Goal: Task Accomplishment & Management: Complete application form

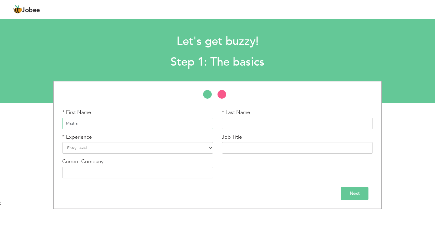
type input "Mazhar"
type input "[PERSON_NAME]"
type input "Software Developer"
type input "Xeurix"
click at [199, 147] on select "Entry Level Less than 1 Year 1 Year 2 Years 3 Years 4 Years 5 Years 6 Years 7 Y…" at bounding box center [137, 148] width 151 height 12
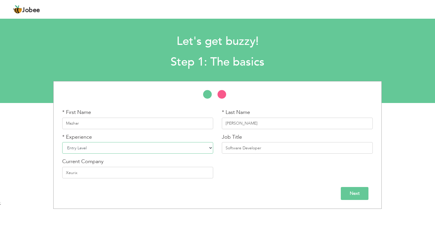
select select "10"
click at [355, 194] on input "Next" at bounding box center [355, 193] width 28 height 13
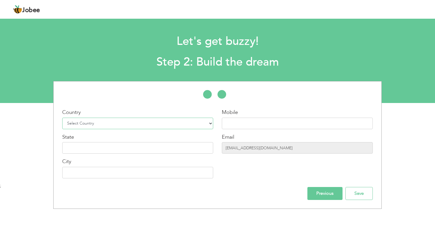
click at [179, 126] on select "Select Country Afghanistan Albania Algeria American Samoa Andorra Angola Anguil…" at bounding box center [137, 124] width 151 height 12
select select "166"
click at [267, 123] on input "text" at bounding box center [297, 124] width 151 height 12
type input "03335299769"
type input "Ounjab"
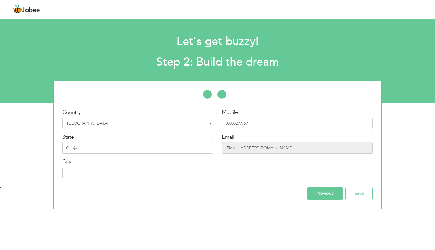
click at [271, 150] on input "gamebite786@gmail.com" at bounding box center [297, 148] width 151 height 12
click at [156, 174] on input "text" at bounding box center [137, 173] width 151 height 12
type input "P"
type input "Rawa"
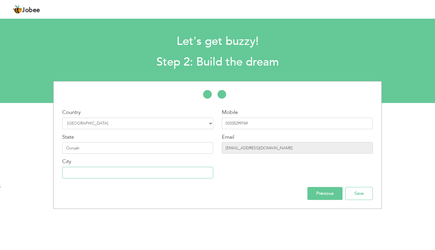
type input "Rawalpindi"
click at [357, 195] on input "Save" at bounding box center [358, 193] width 27 height 13
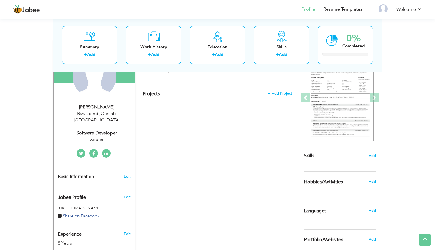
scroll to position [60, 0]
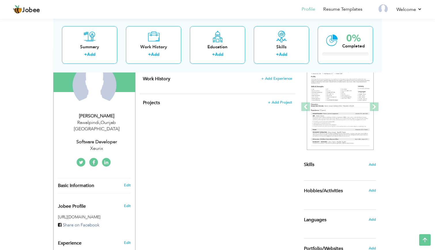
click at [103, 121] on div "Rawalpindi , Ounjab Pakistan" at bounding box center [96, 125] width 77 height 13
type input "Mazhar"
type input "Ali"
type input "03335299769"
select select "number:166"
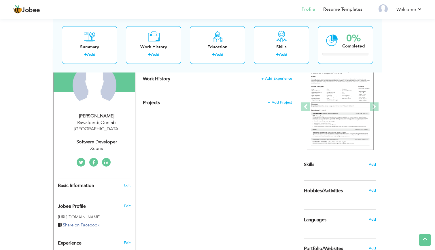
type input "Ounjab"
type input "Rawalpindi"
select select "number:10"
type input "Xeurix"
type input "Software Developer"
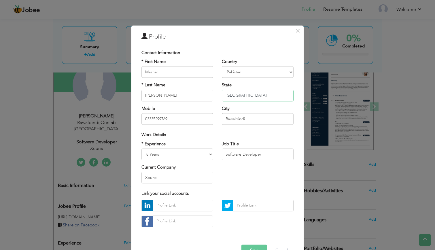
type input "Punjab"
click at [257, 245] on button "Save" at bounding box center [254, 251] width 26 height 12
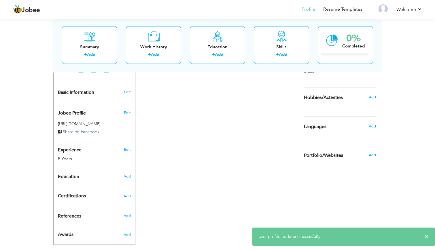
scroll to position [153, 0]
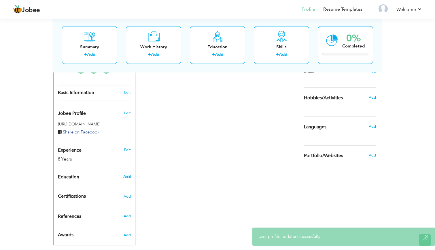
click at [128, 174] on span "Add" at bounding box center [126, 176] width 7 height 5
radio input "true"
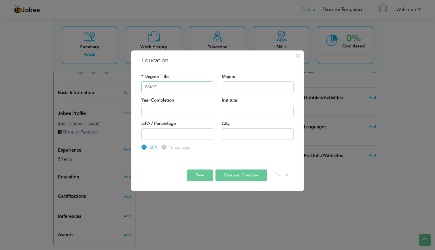
type input "BS(CS)"
click at [255, 88] on input "text" at bounding box center [258, 87] width 72 height 12
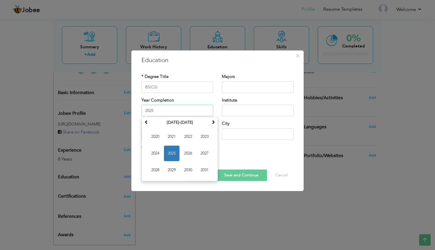
click at [184, 114] on input "2025" at bounding box center [177, 111] width 72 height 12
click at [151, 124] on th "2020-2031" at bounding box center [180, 122] width 60 height 9
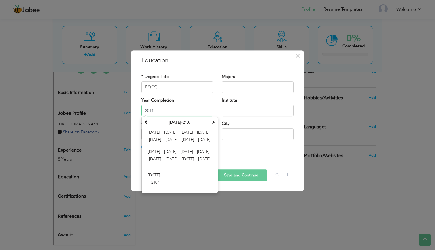
type input "2014"
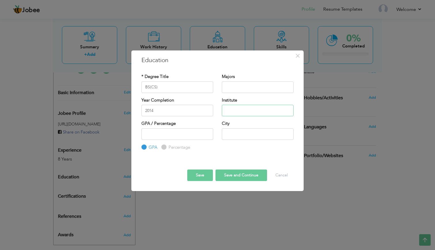
click at [249, 109] on input "text" at bounding box center [258, 111] width 72 height 12
type input "Sir Syed University of Engineering & Technology"
click at [197, 134] on input "number" at bounding box center [177, 134] width 72 height 12
type input "2.92"
click at [243, 133] on input "text" at bounding box center [258, 134] width 72 height 12
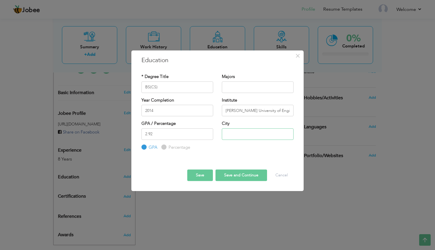
type input "S"
type input "Karachi"
click at [231, 177] on button "Save and Continue" at bounding box center [241, 176] width 52 height 12
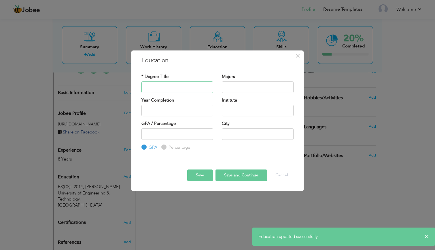
click at [195, 90] on input "text" at bounding box center [177, 87] width 72 height 12
type input "ICS"
click at [255, 86] on input "text" at bounding box center [258, 87] width 72 height 12
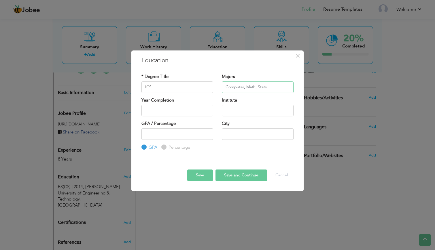
type input "Computer, Math, Stats"
click at [195, 115] on input "text" at bounding box center [177, 111] width 72 height 12
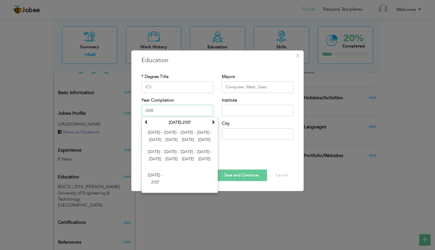
type input "2008"
click at [248, 108] on input "text" at bounding box center [258, 111] width 72 height 12
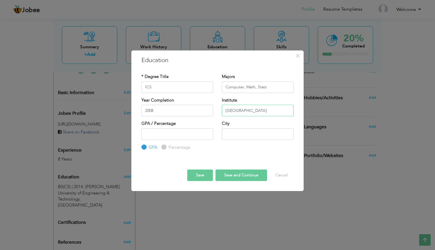
type input "Aviation Army Public School"
click at [234, 133] on input "text" at bounding box center [258, 134] width 72 height 12
type input "Rawalpindi"
click at [164, 148] on input "Percentage" at bounding box center [163, 147] width 4 height 4
radio input "true"
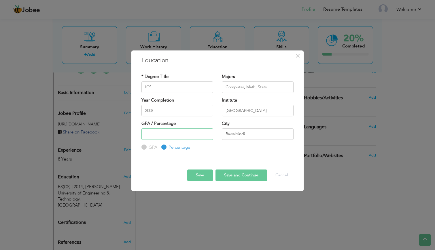
click at [179, 131] on input "number" at bounding box center [177, 134] width 72 height 12
type input "65"
click at [242, 177] on button "Save and Continue" at bounding box center [241, 176] width 52 height 12
radio input "true"
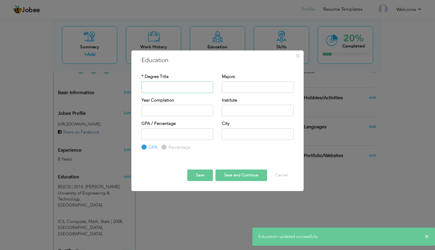
click at [189, 87] on input "text" at bounding box center [177, 87] width 72 height 12
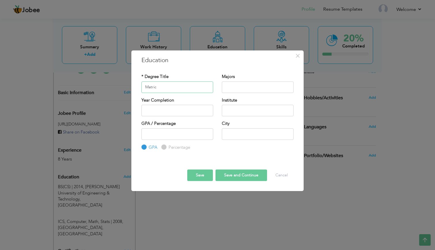
type input "Matric"
click at [193, 111] on input "text" at bounding box center [177, 111] width 72 height 12
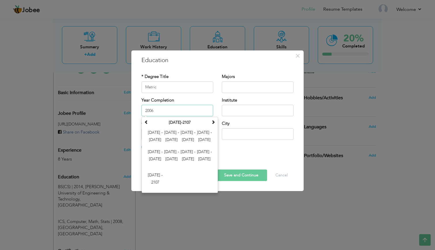
type input "2006"
click at [247, 139] on input "text" at bounding box center [258, 134] width 72 height 12
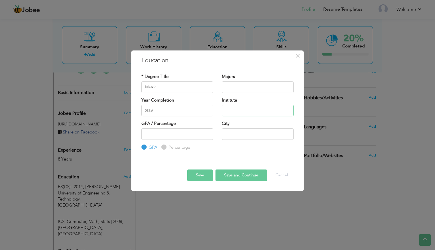
click at [233, 113] on input "text" at bounding box center [258, 111] width 72 height 12
type input "Sir Syed Boys Secondary School"
click at [185, 136] on input "number" at bounding box center [177, 134] width 72 height 12
click at [172, 147] on label "Percentage" at bounding box center [178, 148] width 23 height 6
click at [165, 147] on input "Percentage" at bounding box center [163, 147] width 4 height 4
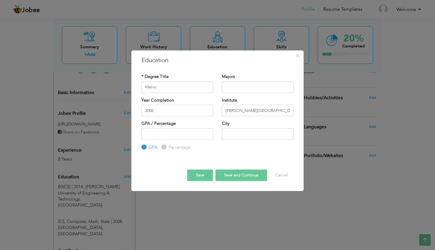
radio input "true"
click at [159, 132] on input "number" at bounding box center [177, 134] width 72 height 12
type input "62"
click at [235, 136] on input "text" at bounding box center [258, 134] width 72 height 12
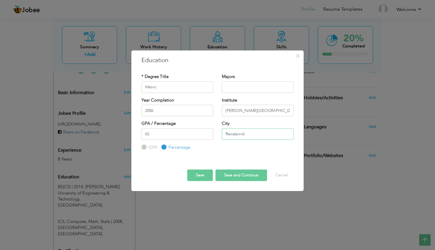
type input "Rawalpindi"
click at [248, 174] on button "Save and Continue" at bounding box center [241, 176] width 52 height 12
radio input "true"
click at [283, 174] on button "Cancel" at bounding box center [282, 176] width 24 height 12
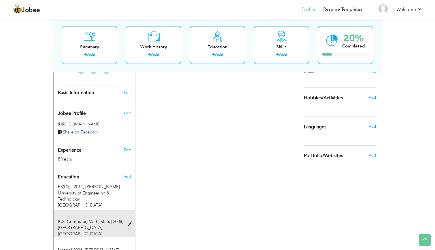
click at [132, 222] on span at bounding box center [131, 224] width 7 height 4
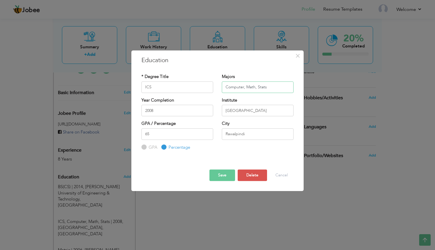
click at [274, 84] on input "Computer, Math, Stats" at bounding box center [258, 87] width 72 height 12
click at [218, 180] on button "Save" at bounding box center [222, 176] width 26 height 12
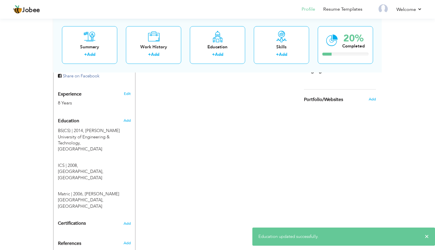
scroll to position [209, 0]
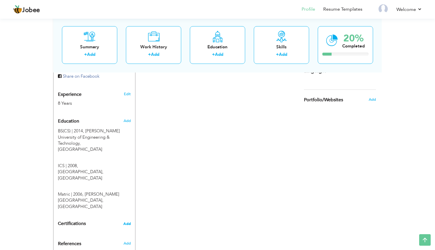
click at [127, 222] on span "Add" at bounding box center [126, 224] width 7 height 4
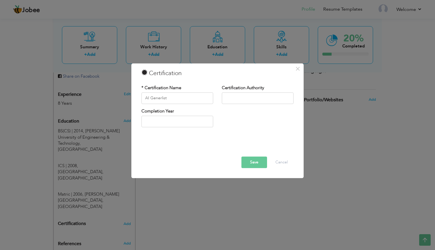
click at [245, 122] on div "Completion Year" at bounding box center [217, 119] width 161 height 23
click at [161, 99] on input "AI Generlist" at bounding box center [177, 98] width 72 height 12
type input "AI Generalist"
click at [253, 97] on input "text" at bounding box center [258, 98] width 72 height 12
type input "Outskill"
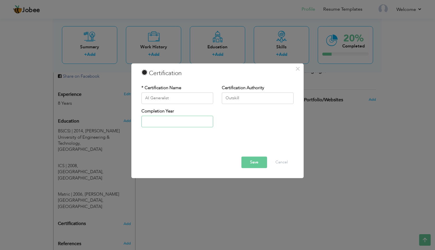
type input "2025"
click at [182, 124] on input "2025" at bounding box center [177, 122] width 72 height 12
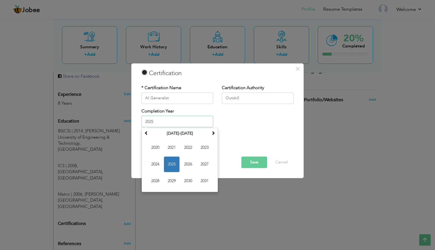
click at [169, 169] on span "2025" at bounding box center [172, 165] width 16 height 16
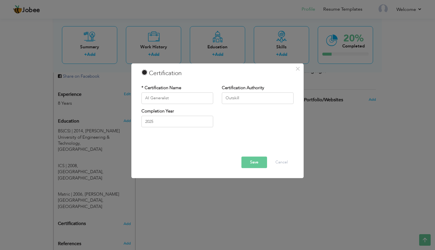
click at [259, 160] on button "Save" at bounding box center [254, 163] width 26 height 12
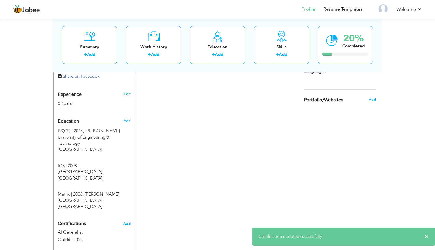
click at [127, 222] on span "Add" at bounding box center [126, 224] width 7 height 4
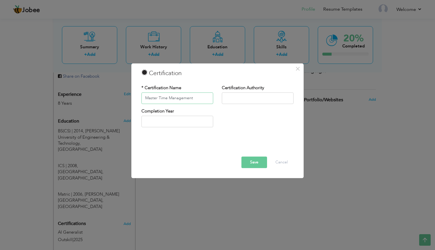
type input "Master Time Management"
drag, startPoint x: 162, startPoint y: 100, endPoint x: 231, endPoint y: 100, distance: 69.4
click at [231, 100] on input "text" at bounding box center [258, 98] width 72 height 12
type input "Mind Changer"
click at [183, 123] on input "text" at bounding box center [177, 122] width 72 height 12
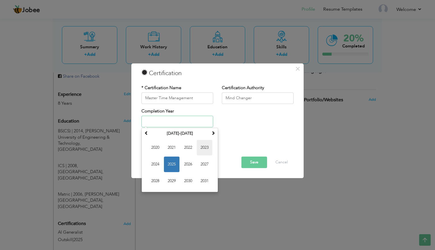
click at [205, 147] on span "2023" at bounding box center [205, 148] width 16 height 16
type input "2023"
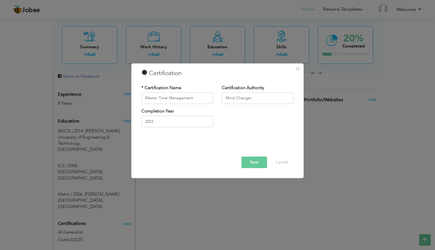
click at [259, 165] on button "Save" at bounding box center [254, 163] width 26 height 12
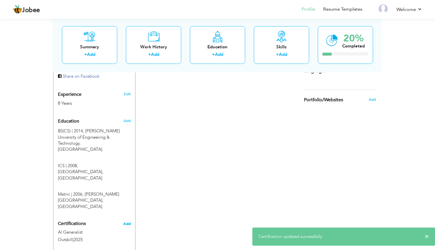
click at [126, 222] on span "Add" at bounding box center [126, 224] width 7 height 4
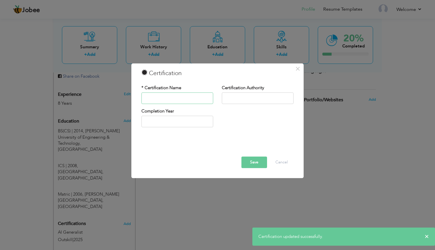
click at [177, 97] on input "text" at bounding box center [177, 98] width 72 height 12
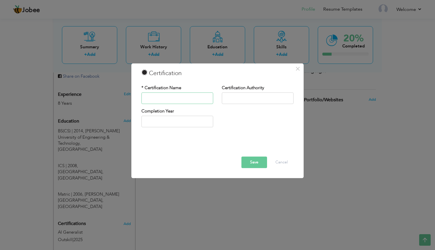
paste input "Hypercasual Gaming Accelerator"
type input "Hypercasual Gaming Accelerator"
click at [255, 100] on input "text" at bounding box center [258, 98] width 72 height 12
type input "CrazyLabs"
click at [190, 120] on input "text" at bounding box center [177, 122] width 72 height 12
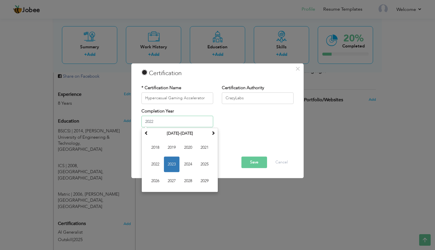
type input "2022"
click at [265, 162] on button "Save" at bounding box center [254, 163] width 26 height 12
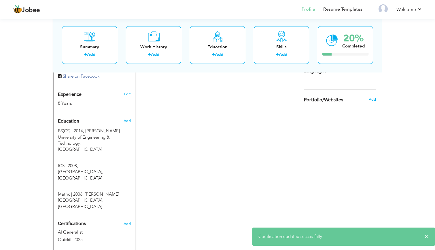
click at [127, 222] on span "Add" at bounding box center [126, 224] width 7 height 4
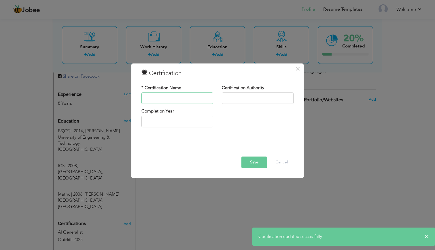
click at [189, 100] on input "text" at bounding box center [177, 98] width 72 height 12
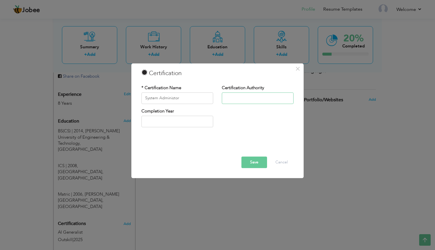
click at [242, 101] on input "text" at bounding box center [258, 98] width 72 height 12
click at [167, 96] on input "System Administor" at bounding box center [177, 98] width 72 height 12
paste input "ration"
type input "System Administration"
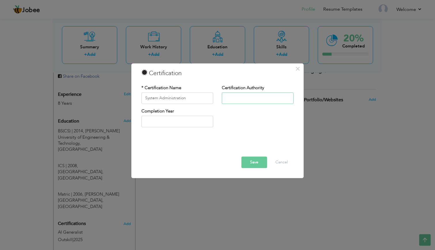
click at [230, 97] on input "text" at bounding box center [258, 98] width 72 height 12
type input "Skill Tech"
click at [185, 123] on input "text" at bounding box center [177, 122] width 72 height 12
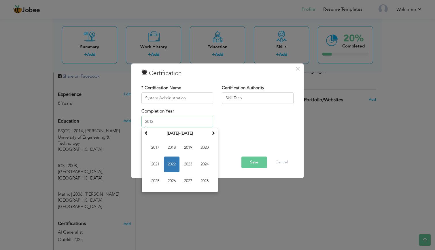
type input "2012"
click at [269, 131] on div "Completion Year 2012 January 2022 Su Mo Tu We Th Fr Sa 26 27 28 29 30 31 1 2 3 …" at bounding box center [217, 119] width 161 height 23
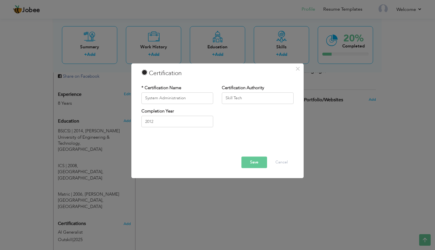
click at [259, 160] on button "Save" at bounding box center [254, 163] width 26 height 12
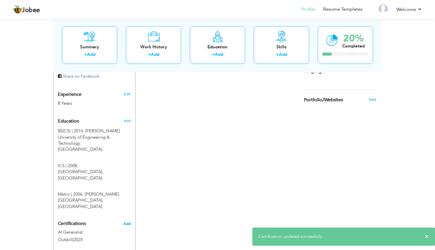
click at [126, 222] on span "Add" at bounding box center [126, 224] width 7 height 4
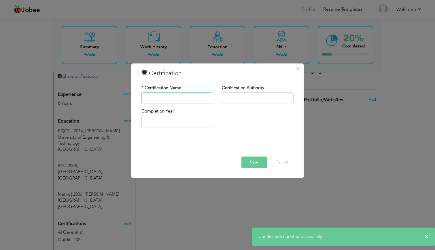
click at [169, 103] on input "text" at bounding box center [177, 98] width 72 height 12
type input "CCNA"
click at [271, 96] on input "text" at bounding box center [258, 98] width 72 height 12
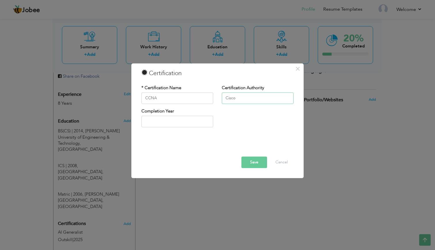
type input "Cisco"
click at [188, 128] on div "Completion Year" at bounding box center [177, 119] width 80 height 23
click at [184, 124] on input "text" at bounding box center [177, 122] width 72 height 12
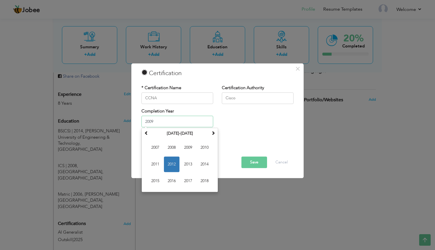
type input "2009"
click at [256, 161] on button "Save" at bounding box center [254, 163] width 26 height 12
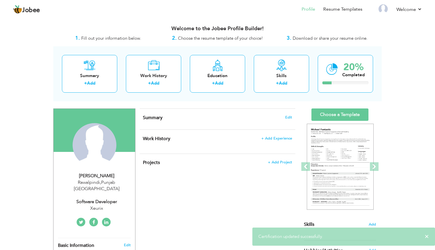
scroll to position [0, 0]
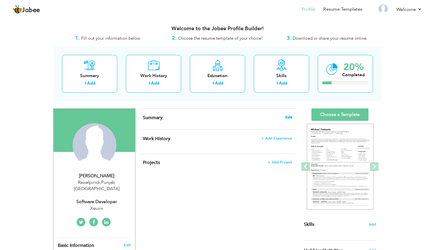
click at [290, 116] on span "Edit" at bounding box center [288, 117] width 7 height 4
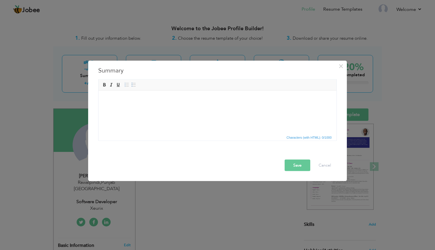
scroll to position [325, 0]
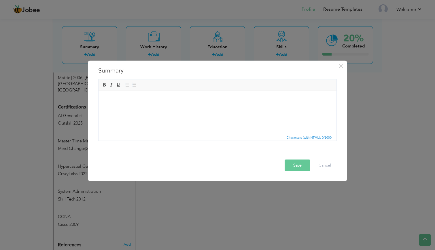
click at [144, 108] on html at bounding box center [217, 99] width 238 height 18
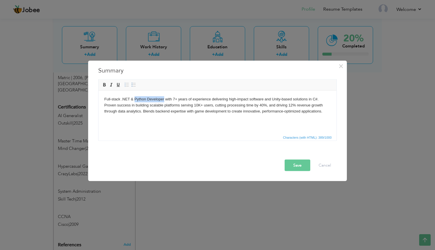
drag, startPoint x: 164, startPoint y: 100, endPoint x: 135, endPoint y: 98, distance: 28.6
click at [135, 98] on body "Full-stack .NET & Python Developer with 7+ years of experience delivering high-…" at bounding box center [217, 105] width 226 height 18
click at [136, 98] on body "Full-stack .NET & Python Developer with 7+ years of experience delivering high-…" at bounding box center [217, 105] width 226 height 18
click at [164, 120] on html "Full-stack .NET & Game Developer with 7+ years of experience delivering high-im…" at bounding box center [217, 104] width 238 height 29
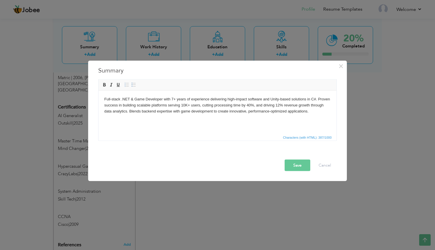
click at [316, 101] on body "Full-stack .NET & Game Developer with 7+ years of experience delivering high-im…" at bounding box center [217, 105] width 226 height 18
click at [295, 167] on button "Save" at bounding box center [297, 166] width 26 height 12
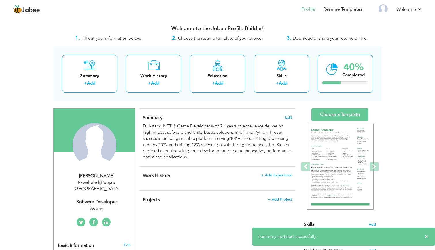
scroll to position [0, 0]
click at [284, 173] on span "+ Add Experience" at bounding box center [276, 175] width 31 height 4
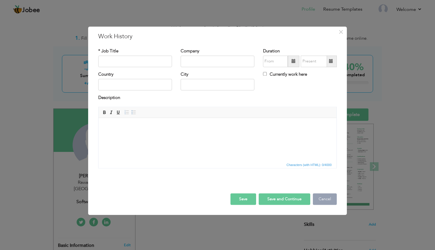
click at [327, 201] on button "Cancel" at bounding box center [325, 199] width 24 height 12
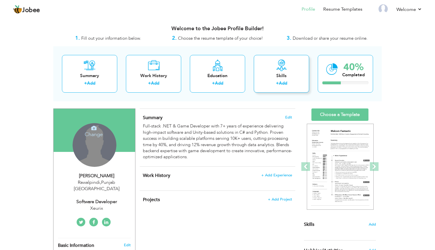
click at [283, 83] on link "Add" at bounding box center [283, 83] width 8 height 6
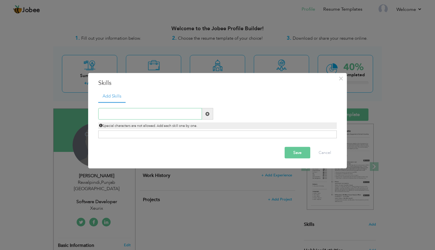
click at [135, 119] on input "text" at bounding box center [150, 114] width 104 height 12
type input "C#"
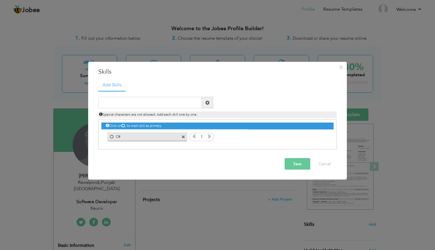
click at [211, 137] on icon at bounding box center [209, 136] width 5 height 5
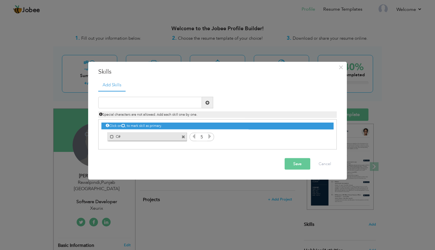
click at [211, 137] on icon at bounding box center [209, 136] width 5 height 5
click at [193, 138] on icon at bounding box center [193, 136] width 5 height 5
click at [210, 137] on icon at bounding box center [209, 136] width 5 height 5
click at [153, 107] on input "text" at bounding box center [150, 103] width 104 height 12
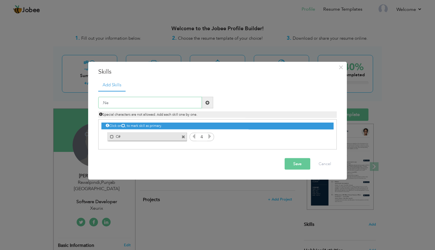
type input ".Net"
click at [185, 104] on input ".Net" at bounding box center [150, 103] width 104 height 12
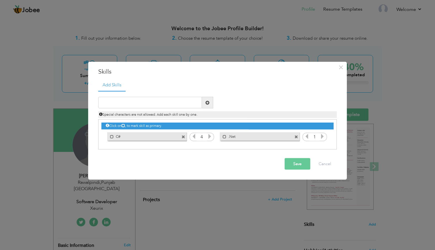
click at [324, 136] on icon at bounding box center [322, 136] width 5 height 5
click at [155, 105] on input "text" at bounding box center [150, 103] width 104 height 12
type input "Python"
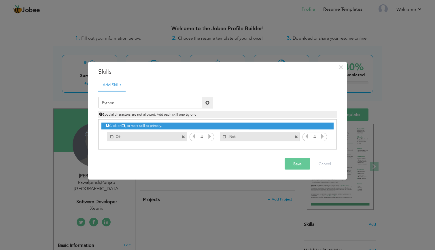
click at [206, 103] on span at bounding box center [207, 102] width 4 height 4
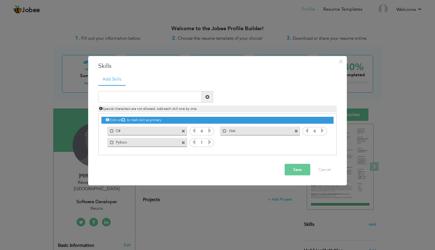
click at [208, 144] on icon at bounding box center [209, 142] width 5 height 5
click at [162, 99] on input "text" at bounding box center [150, 97] width 104 height 12
type input "Unity"
click at [210, 98] on span at bounding box center [207, 97] width 11 height 12
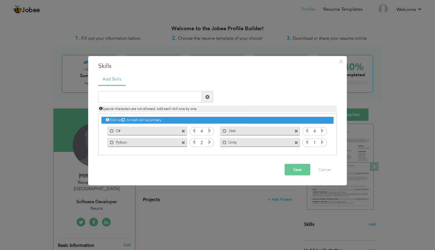
click at [327, 142] on div "Click on , to mark skill as primary. Mark as primary skill. C# 1 Mark as primar…" at bounding box center [217, 131] width 232 height 34
click at [324, 143] on icon at bounding box center [322, 142] width 5 height 5
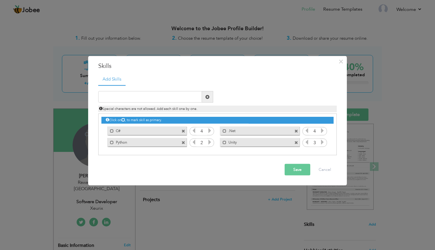
click at [324, 143] on icon at bounding box center [322, 142] width 5 height 5
click at [307, 143] on icon at bounding box center [306, 142] width 5 height 5
click at [129, 100] on input "text" at bounding box center [150, 97] width 104 height 12
type input "AI Prompting"
click at [215, 85] on div "AI Prompting Duplicate entry Mark as primary skill. C# 1 .Net 1 1" at bounding box center [217, 120] width 238 height 71
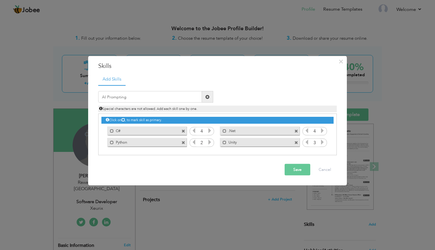
click at [208, 97] on span at bounding box center [207, 97] width 4 height 4
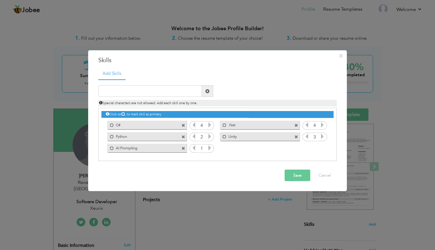
click at [210, 149] on icon at bounding box center [209, 147] width 5 height 5
click at [195, 152] on span at bounding box center [193, 148] width 5 height 7
click at [209, 149] on icon at bounding box center [209, 147] width 5 height 5
click at [298, 175] on button "Save" at bounding box center [297, 176] width 26 height 12
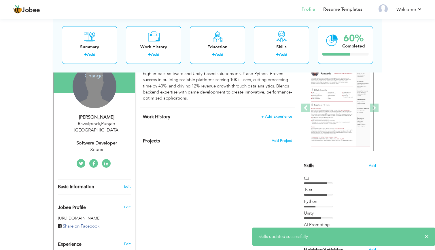
scroll to position [75, 0]
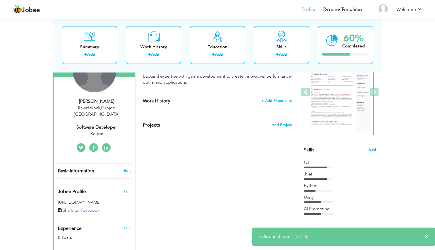
click at [373, 151] on span "Add" at bounding box center [371, 149] width 7 height 5
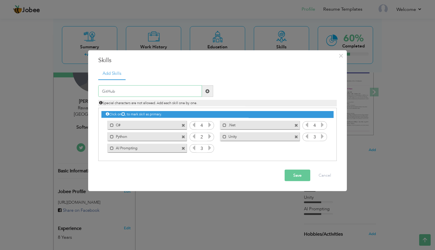
type input "GitHub"
click at [209, 91] on span at bounding box center [207, 91] width 4 height 4
click at [322, 147] on icon at bounding box center [322, 147] width 5 height 5
click at [302, 175] on button "Save" at bounding box center [297, 176] width 26 height 12
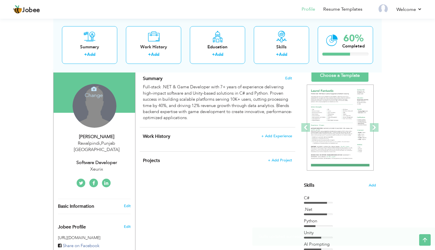
scroll to position [39, 0]
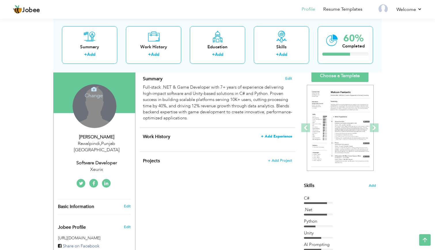
click at [277, 134] on span "+ Add Experience" at bounding box center [276, 136] width 31 height 4
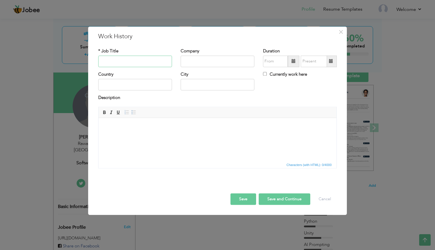
paste input "Software Developer (Web & Game Applications)"
type input "Software Developer (Web & Game Applications)"
paste input "XEURIX"
type input "XEURIX"
click at [291, 62] on span at bounding box center [294, 62] width 12 height 12
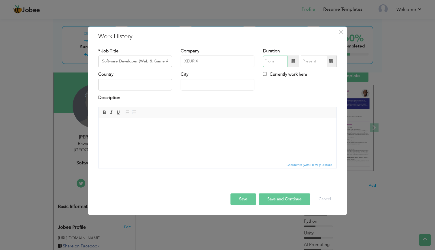
type input "08/2025"
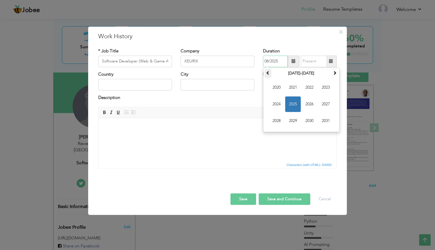
click at [267, 76] on th at bounding box center [267, 73] width 7 height 9
click at [292, 121] on span "2019" at bounding box center [293, 121] width 16 height 16
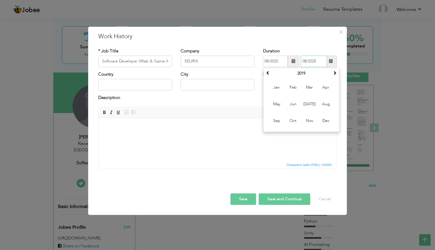
click at [314, 61] on input "08/2025" at bounding box center [314, 62] width 26 height 12
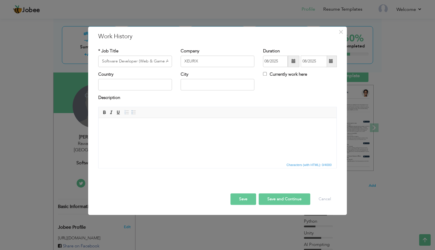
click at [331, 60] on span at bounding box center [331, 61] width 4 height 4
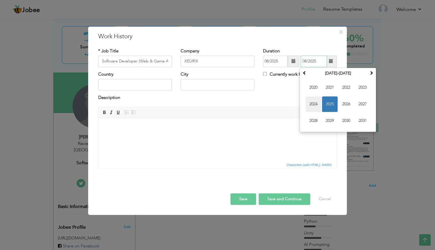
click at [320, 103] on span "2024" at bounding box center [314, 104] width 16 height 16
click at [361, 123] on span "Dec" at bounding box center [363, 121] width 16 height 16
type input "12/2024"
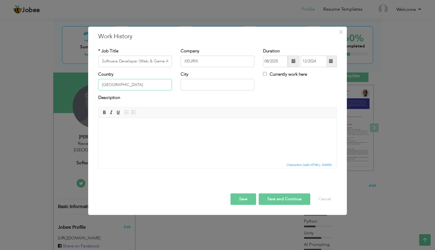
type input "USA"
type input "Remote"
click at [198, 136] on html at bounding box center [217, 127] width 238 height 18
paste body
click at [144, 134] on html "XEURIX" at bounding box center [217, 127] width 238 height 18
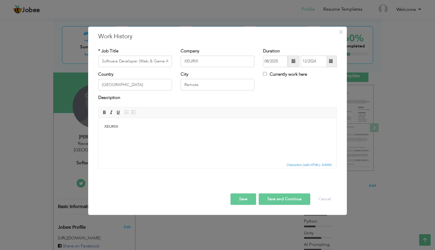
click at [144, 134] on html "XEURIX" at bounding box center [217, 127] width 238 height 18
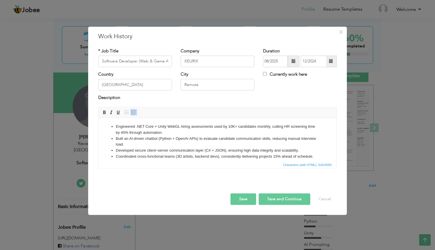
click at [242, 198] on button "Save" at bounding box center [243, 199] width 26 height 12
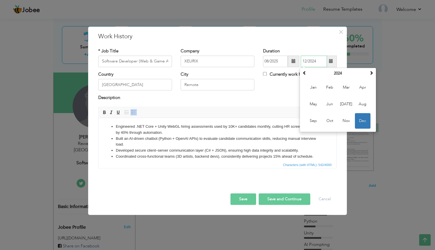
click at [361, 118] on span "Dec" at bounding box center [363, 121] width 16 height 16
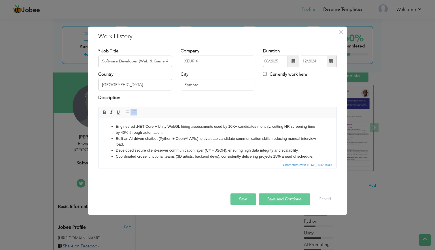
click at [248, 200] on button "Save" at bounding box center [243, 199] width 26 height 12
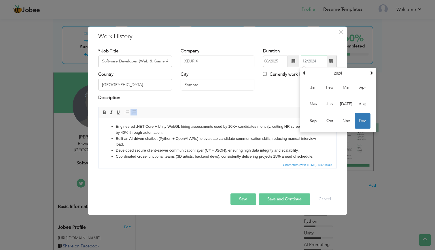
click at [364, 123] on span "Dec" at bounding box center [363, 121] width 16 height 16
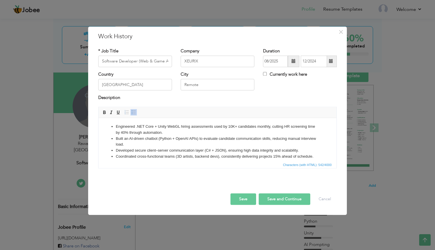
click at [332, 62] on span at bounding box center [331, 61] width 4 height 4
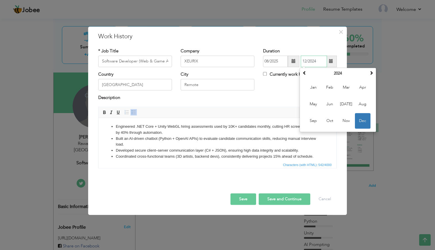
click at [361, 123] on span "Dec" at bounding box center [363, 121] width 16 height 16
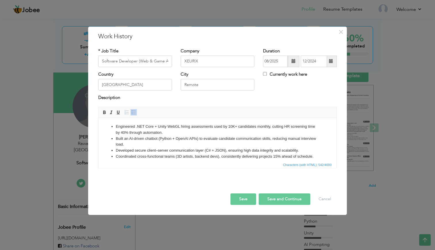
click at [242, 194] on button "Save" at bounding box center [243, 199] width 26 height 12
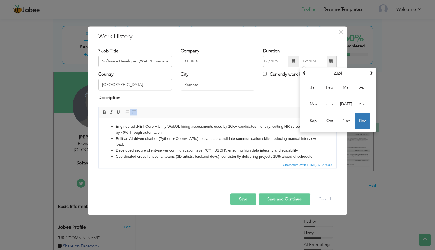
click at [276, 90] on div "Country USA City Remote Currently work here" at bounding box center [217, 82] width 247 height 23
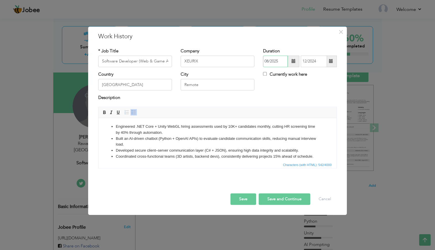
click at [280, 62] on input "08/2025" at bounding box center [275, 62] width 25 height 12
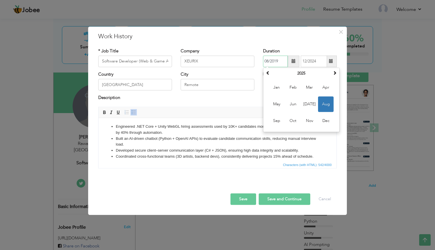
type input "08/2019"
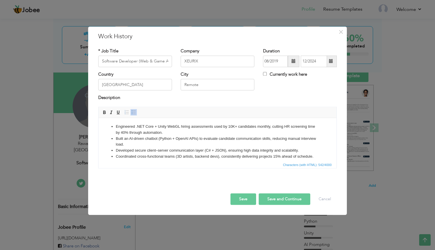
click at [243, 202] on button "Save" at bounding box center [243, 199] width 26 height 12
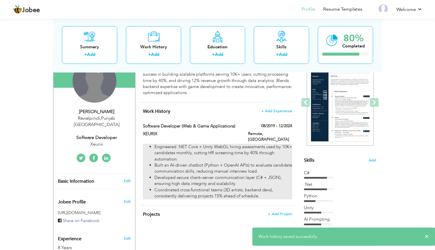
scroll to position [74, 0]
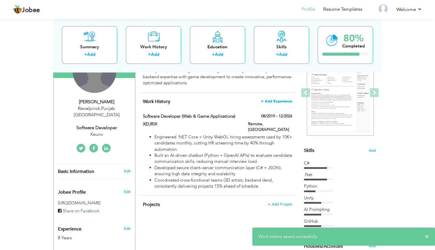
click at [276, 99] on span "+ Add Experience" at bounding box center [276, 101] width 31 height 4
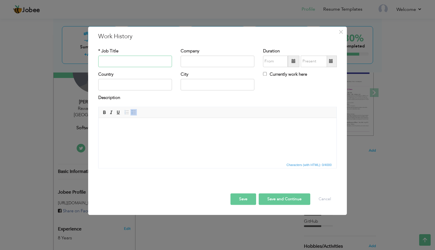
paste input "Technical Lead – Software Development"
type input "Technical Lead – Software Development"
click at [210, 58] on input "text" at bounding box center [218, 62] width 74 height 12
paste input "3DegreesTech"
click at [187, 61] on input "3DegreesTech" at bounding box center [218, 62] width 74 height 12
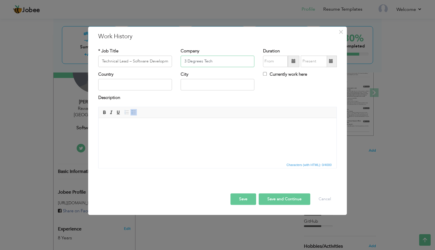
type input "3 Degrees Tech"
click at [293, 64] on span at bounding box center [294, 62] width 12 height 12
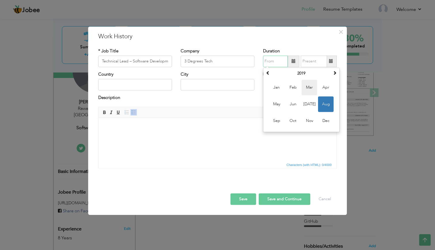
click at [303, 90] on span "Mar" at bounding box center [309, 88] width 16 height 16
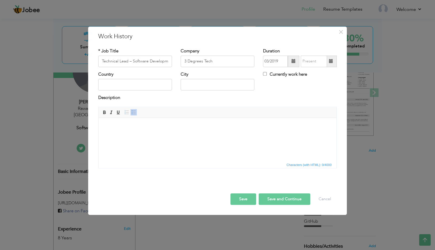
click at [292, 63] on span at bounding box center [293, 61] width 4 height 4
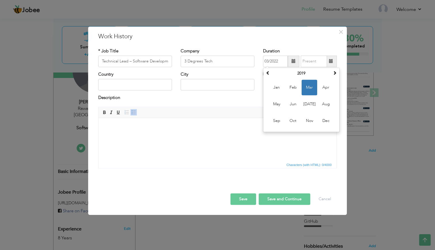
type input "03/2022"
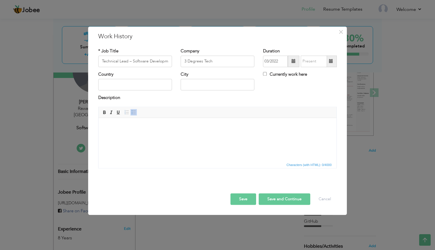
click at [333, 60] on span at bounding box center [330, 62] width 11 height 12
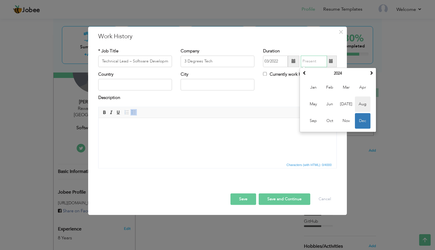
click at [363, 103] on span "Aug" at bounding box center [363, 104] width 16 height 16
type input "08/2024"
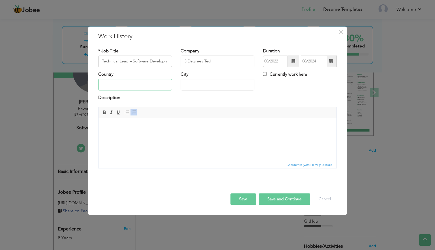
click at [161, 88] on input "text" at bounding box center [135, 85] width 74 height 12
type input "South Africa"
type input "Cape Town"
click at [152, 136] on html at bounding box center [217, 127] width 238 height 18
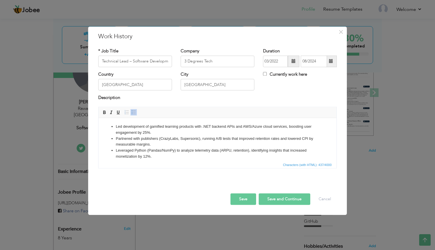
click at [250, 203] on button "Save" at bounding box center [243, 199] width 26 height 12
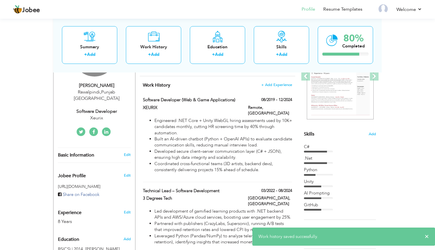
scroll to position [82, 0]
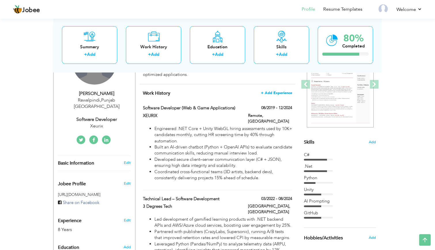
click at [283, 91] on span "+ Add Experience" at bounding box center [276, 93] width 31 height 4
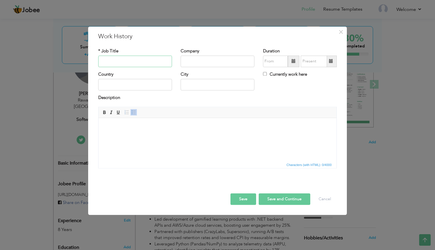
paste input "Software Developer (C# / Unity)"
type input "Software Developer (C# / Unity)"
click at [216, 62] on input "text" at bounding box center [218, 62] width 74 height 12
paste input "Emblem Technologies"
type input "Emblem Technologies"
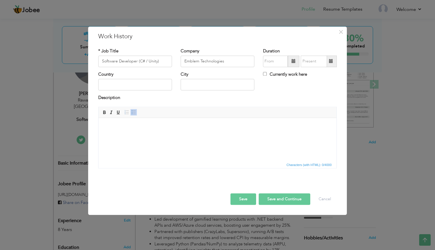
click at [291, 62] on span at bounding box center [294, 62] width 12 height 12
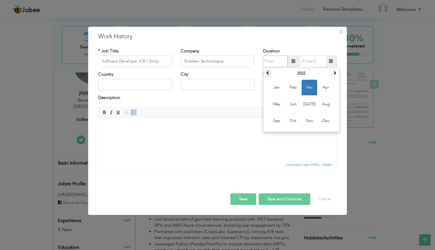
click at [269, 75] on span at bounding box center [268, 73] width 4 height 4
click at [296, 86] on span "Feb" at bounding box center [293, 88] width 16 height 16
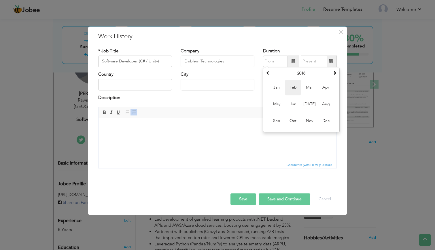
type input "02/2018"
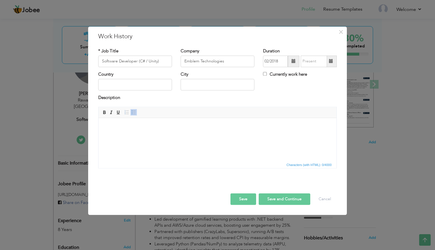
click at [333, 60] on span at bounding box center [330, 62] width 11 height 12
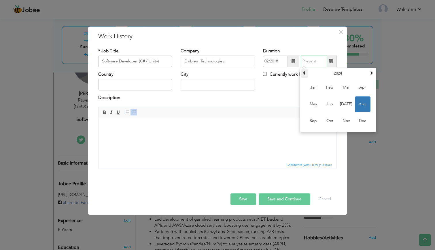
click at [307, 75] on th at bounding box center [304, 73] width 7 height 9
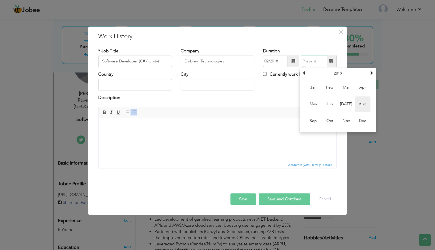
click at [361, 108] on span "Aug" at bounding box center [363, 104] width 16 height 16
type input "08/2019"
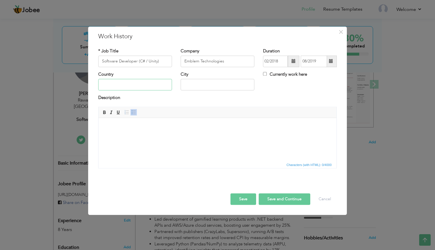
click at [123, 88] on input "text" at bounding box center [135, 85] width 74 height 12
type input "Pakistan"
type input "Lahore"
click at [160, 136] on html at bounding box center [217, 127] width 238 height 18
click at [172, 136] on html "Emblem Technologies" at bounding box center [217, 127] width 238 height 18
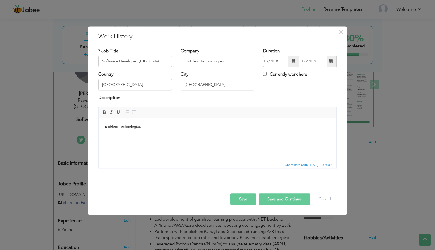
click at [172, 136] on html "Emblem Technologies" at bounding box center [217, 127] width 238 height 18
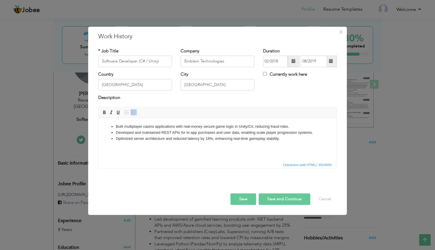
click at [245, 201] on button "Save" at bounding box center [243, 199] width 26 height 12
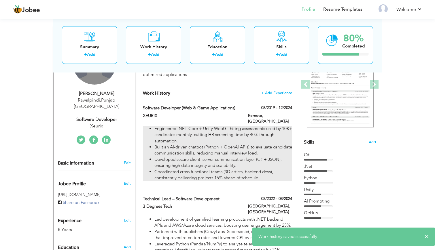
scroll to position [70, 0]
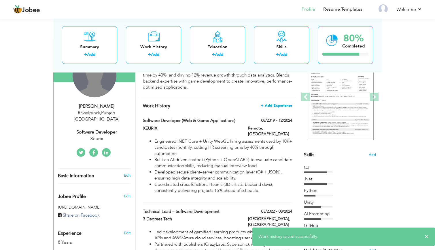
click at [278, 104] on span "+ Add Experience" at bounding box center [276, 106] width 31 height 4
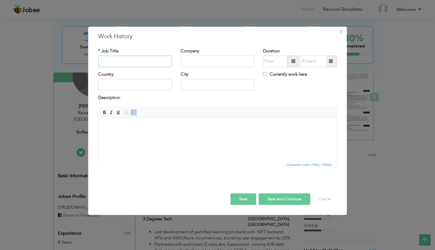
paste input "Senior Game Developer"
click at [105, 61] on input "Senior Game Developer" at bounding box center [135, 62] width 74 height 12
type input "Game Developer"
click at [240, 62] on input "text" at bounding box center [218, 62] width 74 height 12
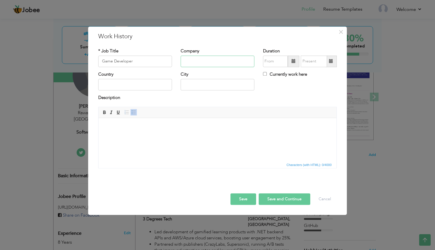
paste input "Sablo Studio"
type input "Sablo Studio"
click at [293, 63] on span at bounding box center [293, 61] width 4 height 4
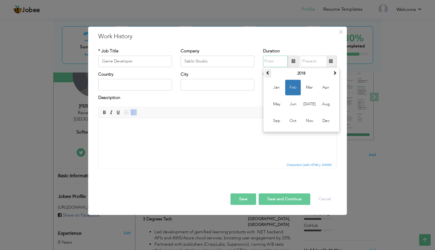
click at [271, 74] on th at bounding box center [267, 73] width 7 height 9
click at [313, 89] on span "Mar" at bounding box center [309, 88] width 16 height 16
type input "03/2016"
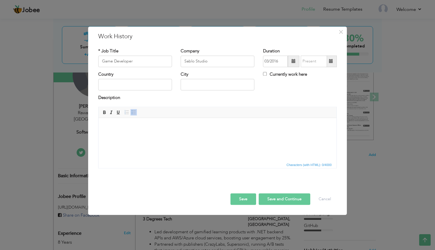
click at [332, 65] on span at bounding box center [330, 62] width 11 height 12
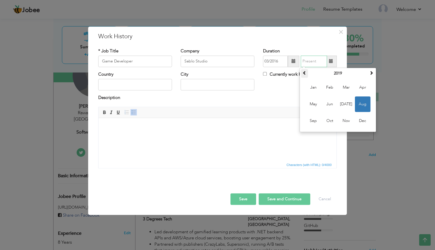
click at [305, 74] on span at bounding box center [304, 73] width 4 height 4
click at [312, 88] on span "Jan" at bounding box center [314, 88] width 16 height 16
type input "01/2018"
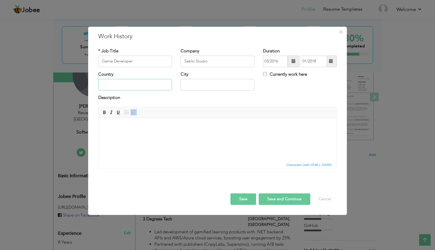
click at [155, 84] on input "text" at bounding box center [135, 85] width 74 height 12
type input "Pakistan"
type input "Lahore"
click at [168, 136] on html at bounding box center [217, 127] width 238 height 18
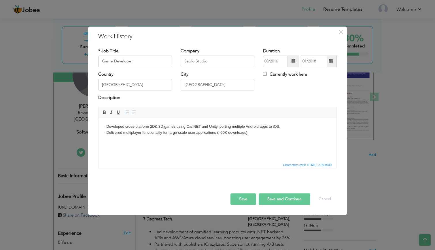
click at [247, 200] on button "Save" at bounding box center [243, 199] width 26 height 12
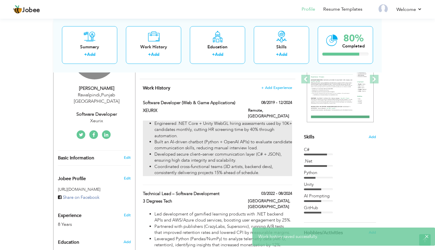
scroll to position [83, 0]
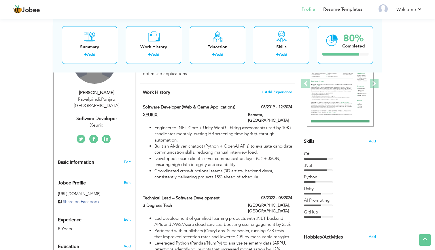
click at [273, 92] on span "+ Add Experience" at bounding box center [276, 92] width 31 height 4
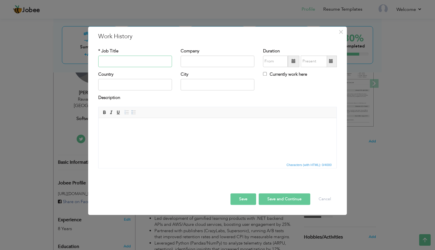
paste input "Junior .NET Developer"
type input "Junior .NET Developer"
click at [233, 60] on input "text" at bounding box center [218, 62] width 74 height 12
paste input "City Cables"
type input "City Cables"
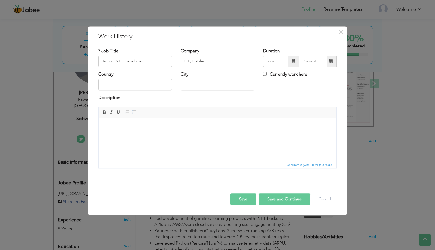
click at [149, 130] on html at bounding box center [217, 127] width 238 height 18
click at [140, 88] on input "text" at bounding box center [135, 85] width 74 height 12
type input "Pakistan"
type input "Karachi"
click at [295, 61] on span at bounding box center [293, 61] width 4 height 4
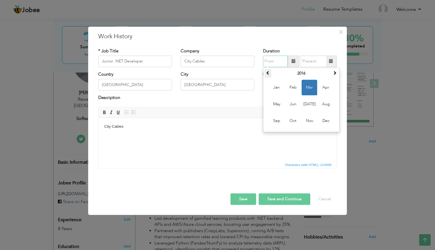
click at [266, 75] on span at bounding box center [268, 73] width 4 height 4
click at [278, 106] on span "May" at bounding box center [277, 104] width 16 height 16
type input "05/2014"
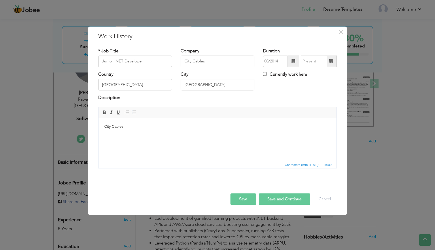
click at [331, 64] on span at bounding box center [330, 62] width 11 height 12
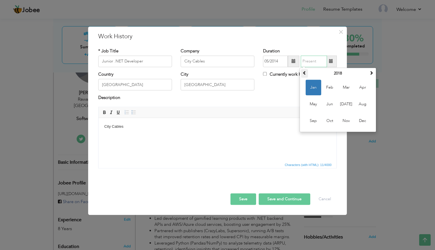
click at [304, 73] on span at bounding box center [304, 73] width 4 height 4
click at [363, 121] on span "Dec" at bounding box center [363, 121] width 16 height 16
type input "12/2015"
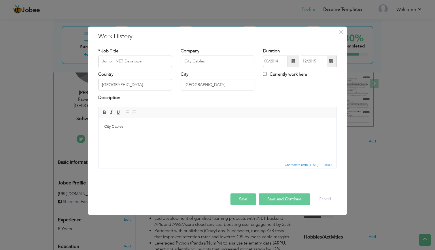
click at [242, 136] on html "City Cables" at bounding box center [217, 127] width 238 height 18
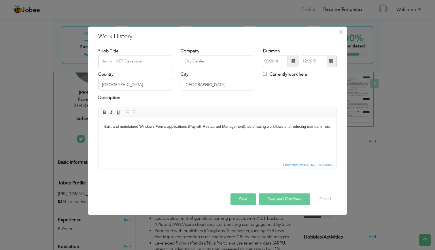
drag, startPoint x: 142, startPoint y: 136, endPoint x: 193, endPoint y: 238, distance: 114.0
click at [98, 119] on html "Built and maintained Windows Forms applications (Payroll, Restaurant Management…" at bounding box center [217, 127] width 238 height 18
click at [193, 136] on html "Built and maintained Windows Forms applications (Payroll, Restaurant Management…" at bounding box center [217, 127] width 238 height 18
click at [240, 199] on button "Save" at bounding box center [243, 199] width 26 height 12
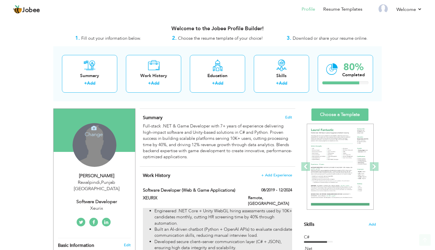
scroll to position [0, 0]
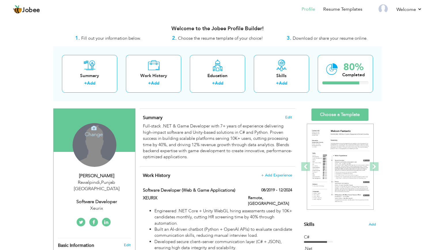
click at [100, 129] on h4 "Change" at bounding box center [93, 131] width 41 height 14
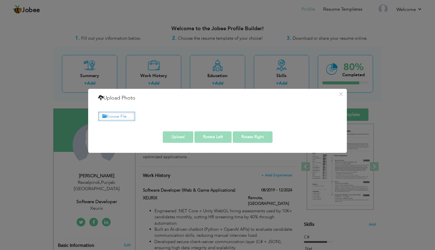
click at [123, 115] on label "Browse File ..." at bounding box center [116, 116] width 37 height 9
click at [0, 0] on input "Browse File ..." at bounding box center [0, 0] width 0 height 0
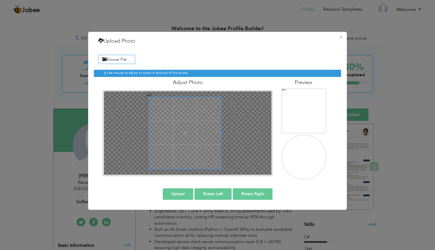
click at [149, 92] on div at bounding box center [187, 133] width 167 height 84
click at [223, 131] on span at bounding box center [189, 132] width 72 height 72
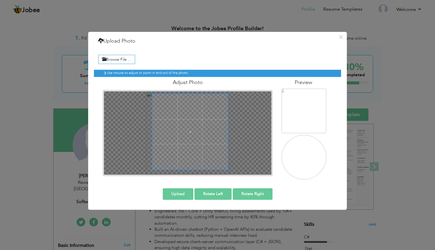
click at [228, 130] on span at bounding box center [227, 131] width 1 height 75
click at [198, 128] on span at bounding box center [187, 129] width 75 height 75
click at [187, 172] on span at bounding box center [187, 172] width 1 height 1
click at [170, 195] on button "Upload" at bounding box center [178, 194] width 31 height 12
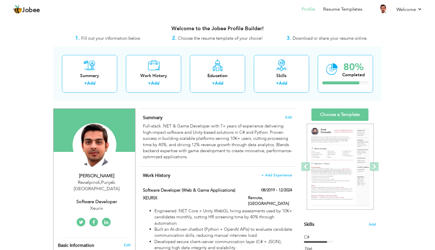
click at [327, 112] on link "Choose a Template" at bounding box center [339, 115] width 57 height 12
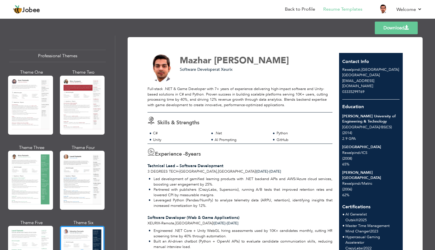
scroll to position [2, 0]
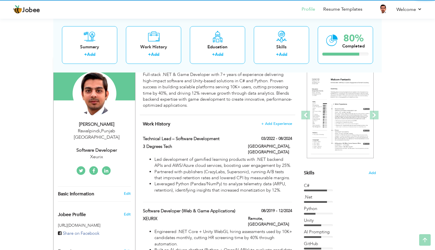
scroll to position [55, 0]
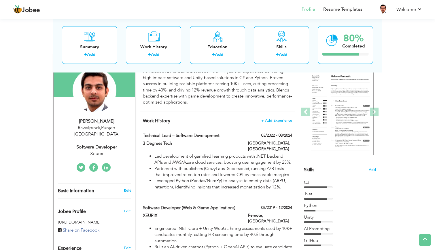
click at [125, 188] on link "Edit" at bounding box center [127, 190] width 7 height 5
type input "Mazhar"
type input "Ali"
type input "03335299769"
select select "number:166"
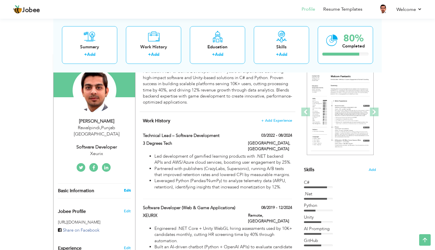
type input "Punjab"
type input "Rawalpindi"
select select "number:10"
type input "Xeurix"
type input "Software Developer"
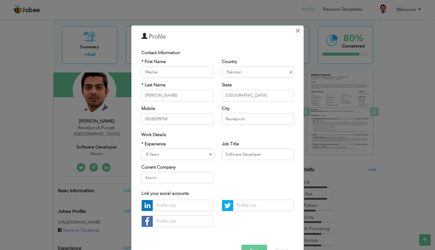
click at [297, 31] on span "×" at bounding box center [297, 31] width 5 height 10
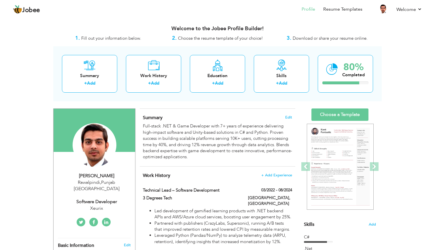
scroll to position [0, 0]
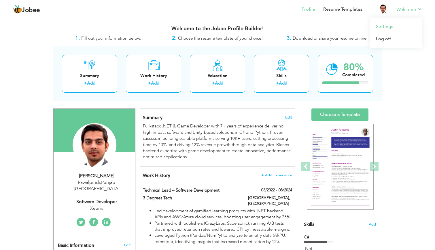
click at [386, 27] on link "Settings" at bounding box center [396, 26] width 52 height 12
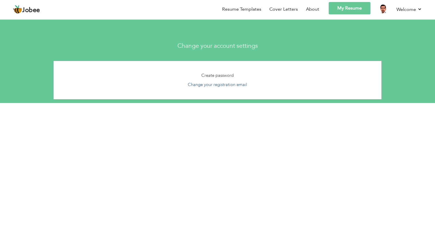
click at [232, 83] on link "Change your registration email" at bounding box center [217, 85] width 59 height 6
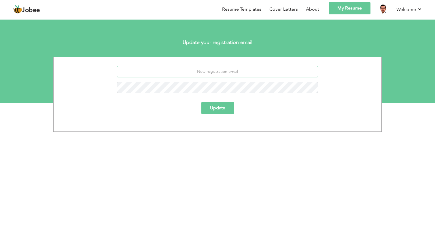
click at [241, 71] on input "email" at bounding box center [217, 72] width 201 height 12
type input "[EMAIL_ADDRESS][PERSON_NAME][DOMAIN_NAME]"
click at [221, 109] on button "Update" at bounding box center [217, 108] width 33 height 12
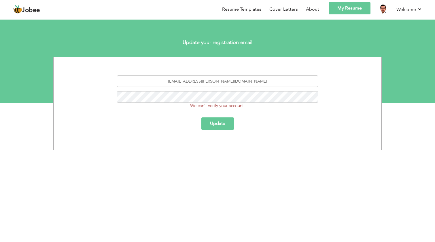
click at [224, 124] on button "Update" at bounding box center [217, 123] width 33 height 12
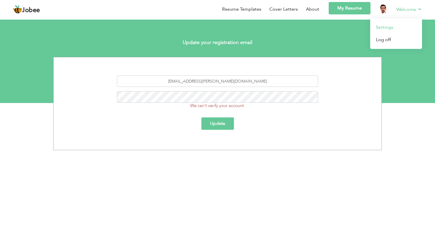
click at [385, 28] on link "Settings" at bounding box center [396, 27] width 52 height 12
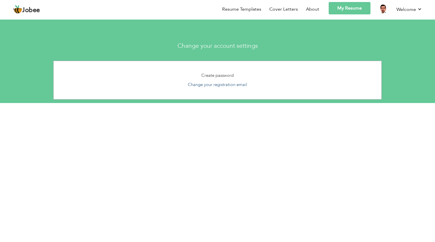
click at [236, 84] on link "Change your registration email" at bounding box center [217, 85] width 59 height 6
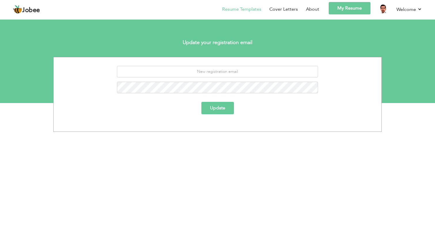
click at [258, 16] on li "Resume Templates" at bounding box center [237, 10] width 47 height 16
click at [247, 10] on link "Resume Templates" at bounding box center [241, 9] width 39 height 7
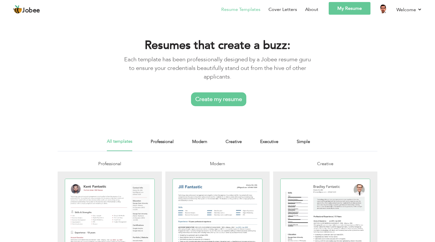
click at [353, 13] on link "My Resume" at bounding box center [350, 8] width 42 height 13
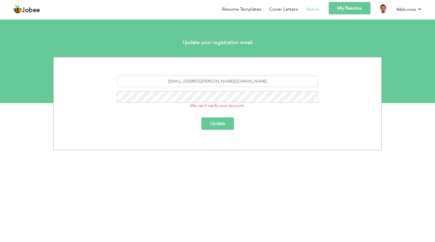
click at [311, 11] on link "About" at bounding box center [312, 9] width 13 height 7
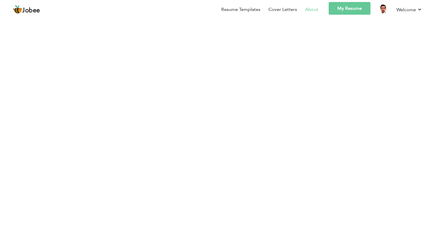
click at [353, 13] on link "My Resume" at bounding box center [350, 8] width 42 height 13
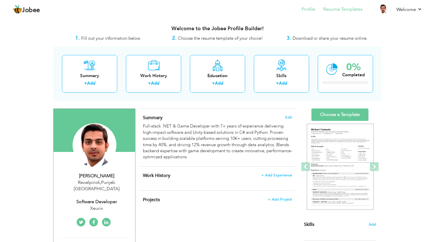
click at [345, 6] on link "Resume Templates" at bounding box center [342, 9] width 39 height 7
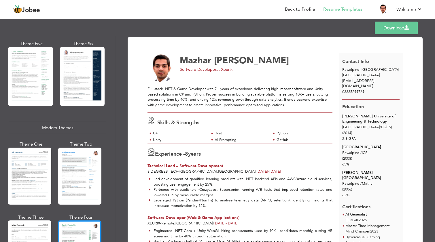
scroll to position [154, 0]
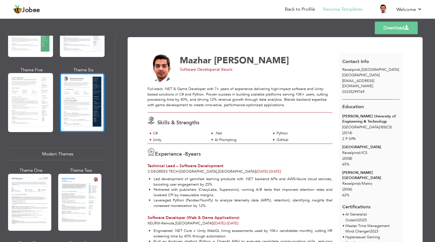
click at [80, 121] on div at bounding box center [82, 102] width 45 height 59
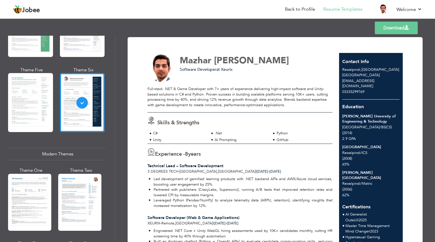
click at [405, 32] on link "Download" at bounding box center [396, 28] width 43 height 13
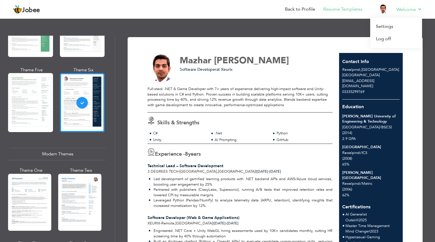
click at [412, 9] on link "Welcome" at bounding box center [409, 9] width 26 height 7
click at [380, 26] on link "Settings" at bounding box center [396, 26] width 52 height 12
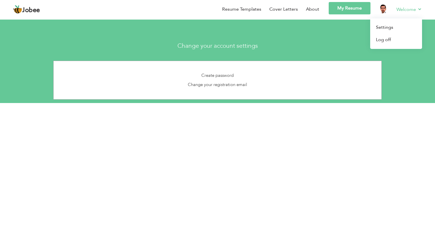
click at [414, 8] on link "Welcome" at bounding box center [409, 9] width 26 height 7
click at [380, 38] on link "Log off" at bounding box center [396, 40] width 52 height 12
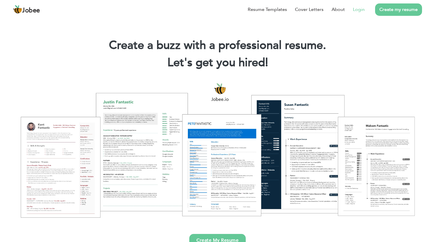
click at [363, 9] on link "Login" at bounding box center [359, 9] width 12 height 7
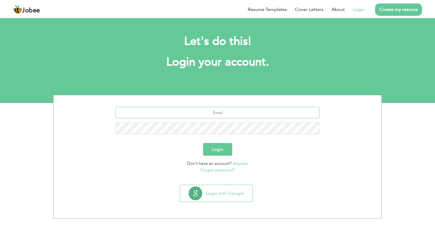
type input "[EMAIL_ADDRESS][PERSON_NAME][DOMAIN_NAME]"
click at [217, 149] on button "Login" at bounding box center [217, 149] width 29 height 13
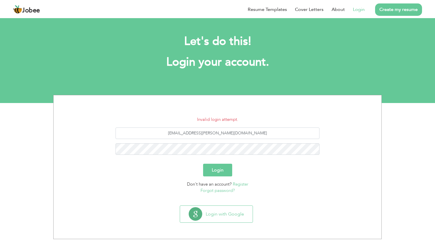
click at [237, 132] on input "mazhar.brock@gmail.com" at bounding box center [217, 134] width 204 height 12
click at [237, 132] on input "[EMAIL_ADDRESS][PERSON_NAME][DOMAIN_NAME]" at bounding box center [217, 134] width 204 height 12
type input "gamebite786@gmail.com"
click at [217, 174] on button "Login" at bounding box center [217, 170] width 29 height 13
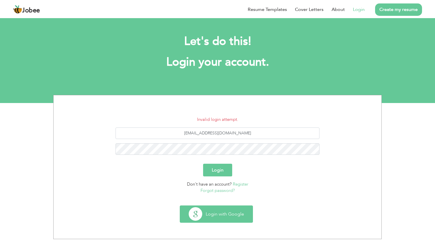
click at [227, 216] on button "Login with Google" at bounding box center [216, 214] width 73 height 17
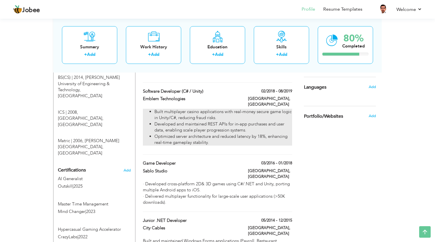
scroll to position [276, 0]
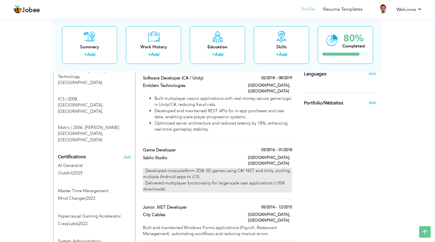
click at [241, 171] on div "· Developed cross-platform 2D& 3D games using C#/.NET and Unity, porting multip…" at bounding box center [217, 180] width 149 height 25
type input "Game Developer"
type input "Sablo Studio"
type input "03/2016"
type input "01/2018"
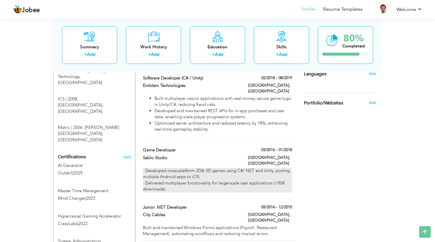
type input "Pakistan"
type input "Lahore"
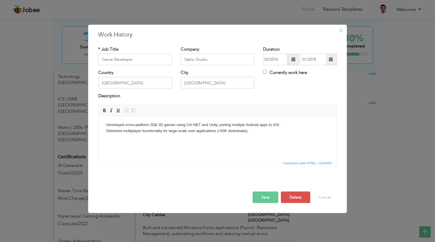
click at [124, 125] on body "· Developed cross-platform 2D& 3D games using C#/.NET and Unity, porting multip…" at bounding box center [217, 128] width 226 height 12
click at [106, 125] on body "· Developed cross-platform 2D& 3D games using C#/.NET and Unity, porting multip…" at bounding box center [217, 128] width 226 height 12
click at [133, 109] on span at bounding box center [133, 110] width 5 height 5
click at [106, 135] on body "Developed cross-platform 2D& 3D games using C#/.NET and Unity, porting multiple…" at bounding box center [217, 130] width 226 height 16
click at [259, 196] on button "Save" at bounding box center [266, 197] width 26 height 12
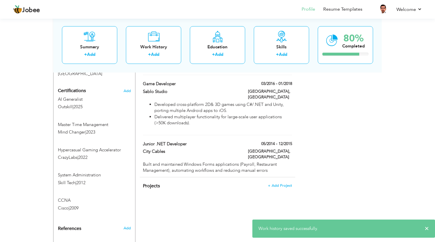
scroll to position [342, 0]
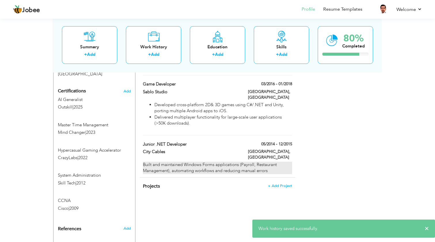
click at [246, 162] on div "Built and maintained Windows Forms applications (Payroll, Restaurant Management…" at bounding box center [217, 168] width 149 height 12
type input "Junior .NET Developer"
type input "City Cables"
type input "05/2014"
type input "12/2015"
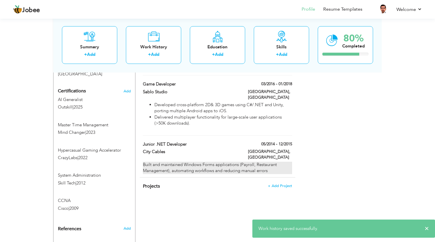
type input "Karachi"
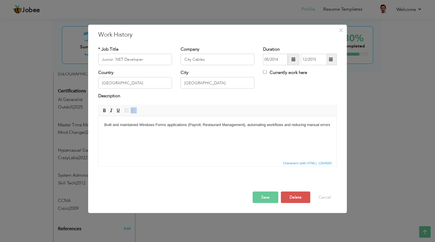
click at [103, 126] on html "Built and maintained Windows Forms applications (Payroll, Restaurant Management…" at bounding box center [217, 125] width 238 height 18
click at [134, 114] on span "Paragraph Insert/Remove Numbered List Insert/Remove Bulleted List" at bounding box center [131, 111] width 16 height 8
click at [134, 110] on span at bounding box center [133, 110] width 5 height 5
click at [275, 191] on div at bounding box center [217, 185] width 247 height 12
click at [271, 198] on button "Save" at bounding box center [266, 197] width 26 height 12
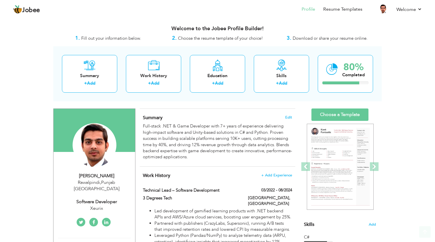
scroll to position [0, 0]
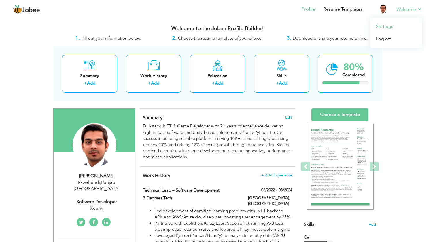
click at [394, 26] on link "Settings" at bounding box center [396, 26] width 52 height 12
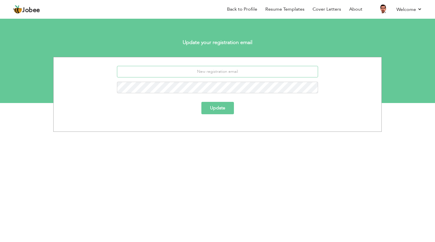
click at [233, 75] on input "email" at bounding box center [217, 72] width 201 height 12
type input "mazh"
type input "[EMAIL_ADDRESS][PERSON_NAME][DOMAIN_NAME]"
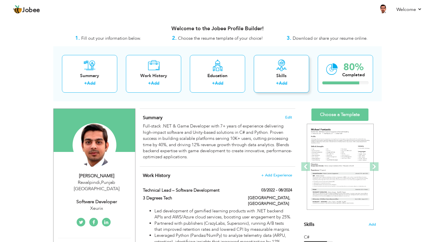
click at [284, 82] on link "Add" at bounding box center [283, 83] width 8 height 6
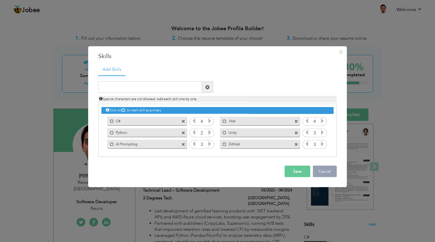
click at [327, 170] on button "Cancel" at bounding box center [325, 172] width 24 height 12
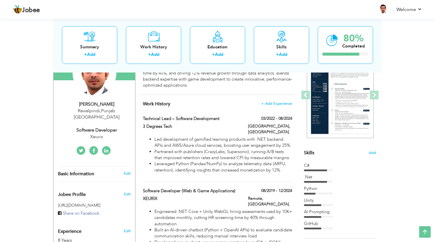
scroll to position [58, 0]
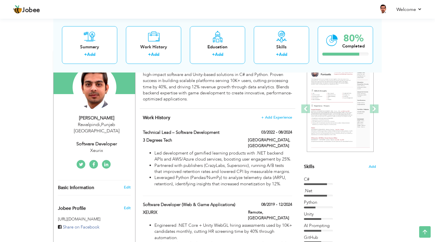
click at [103, 127] on div "[PERSON_NAME] [GEOGRAPHIC_DATA] , [GEOGRAPHIC_DATA] [GEOGRAPHIC_DATA] Software …" at bounding box center [94, 134] width 81 height 39
type input "Mazhar"
type input "Ali"
type input "03335299769"
select select "number:166"
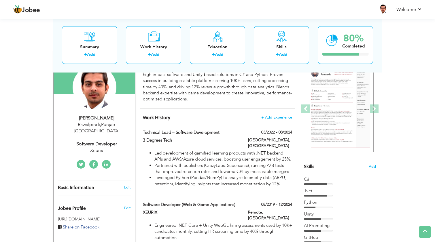
type input "Punjab"
type input "Rawalpindi"
select select "number:10"
type input "Xeurix"
type input "Software Developer"
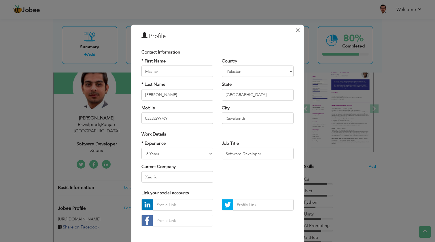
click at [299, 32] on span "×" at bounding box center [297, 30] width 5 height 10
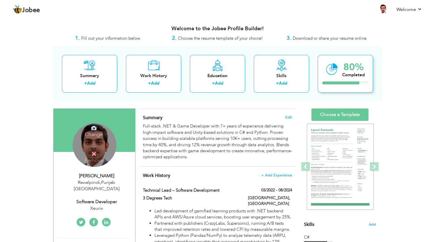
scroll to position [0, 0]
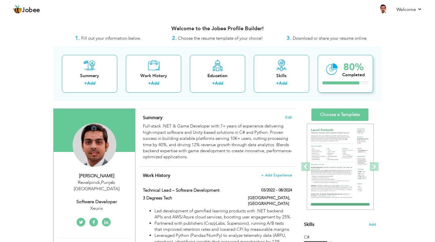
click at [341, 70] on div "80% Completed" at bounding box center [345, 74] width 55 height 38
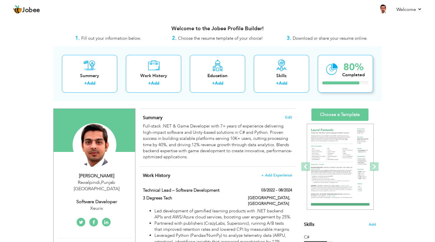
click at [341, 70] on div "80% Completed" at bounding box center [345, 74] width 55 height 38
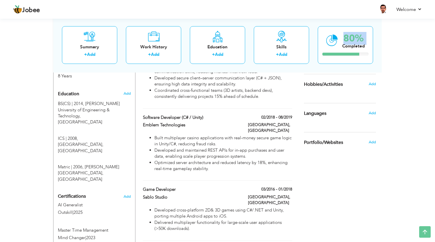
scroll to position [211, 0]
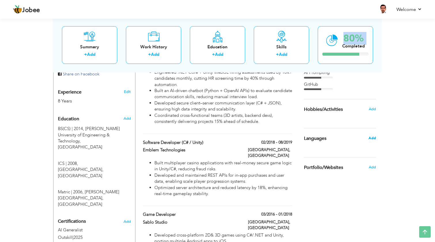
click at [369, 136] on span "Add" at bounding box center [371, 138] width 7 height 5
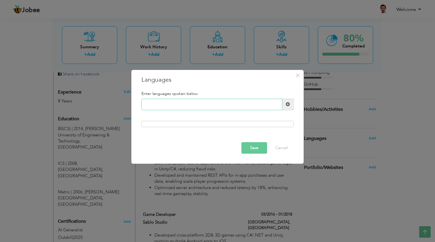
click at [238, 105] on input "text" at bounding box center [211, 105] width 141 height 12
click at [287, 144] on button "Cancel" at bounding box center [282, 148] width 24 height 12
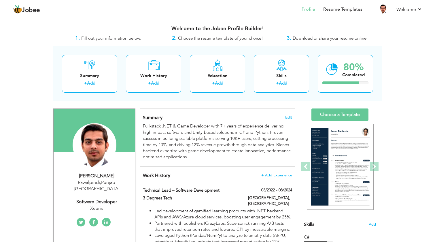
scroll to position [0, 0]
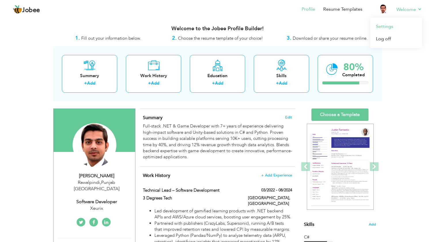
click at [393, 26] on link "Settings" at bounding box center [396, 26] width 52 height 12
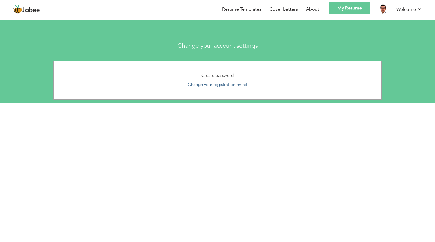
click at [229, 86] on link "Change your registration email" at bounding box center [217, 85] width 59 height 6
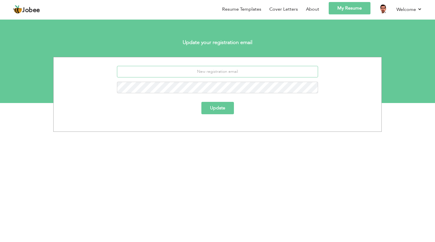
click at [246, 72] on input "email" at bounding box center [217, 72] width 201 height 12
type input "m"
click at [247, 144] on body "Jobee Back to Profile Resume Templates Resume Templates Cover Letters About My …" at bounding box center [217, 120] width 435 height 241
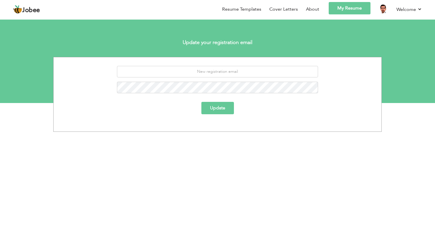
click at [383, 131] on div "Update" at bounding box center [217, 94] width 435 height 75
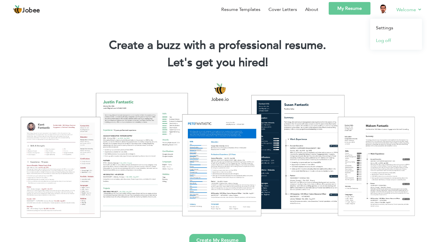
click at [390, 40] on link "Log off" at bounding box center [396, 40] width 52 height 13
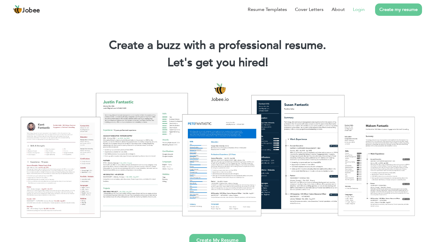
click at [359, 10] on link "Login" at bounding box center [359, 9] width 12 height 7
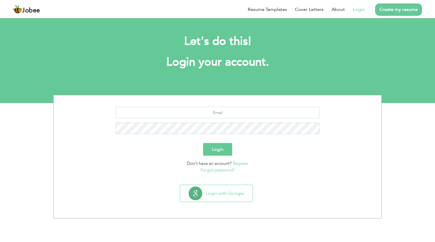
click at [215, 114] on input "text" at bounding box center [217, 113] width 204 height 12
type input "[EMAIL_ADDRESS][DOMAIN_NAME]"
click at [211, 147] on button "Login" at bounding box center [217, 149] width 29 height 13
